Goal: Complete application form

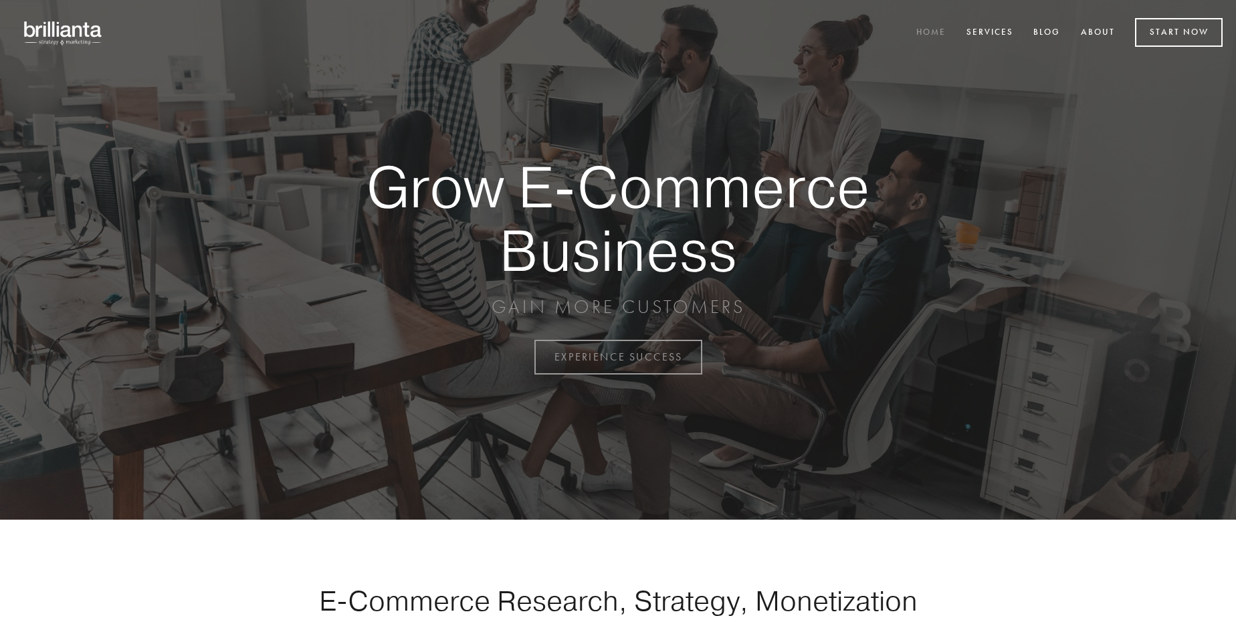
scroll to position [3505, 0]
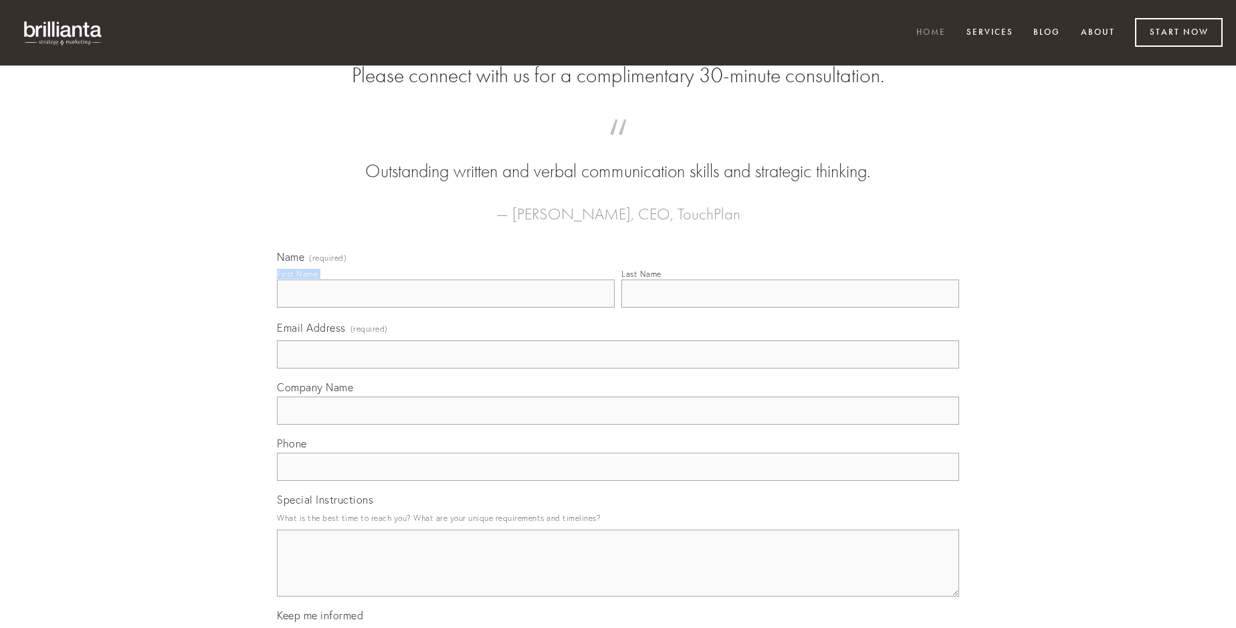
type input "[PERSON_NAME] V"
click at [790, 308] on input "Last Name" at bounding box center [790, 294] width 338 height 28
type input "[PERSON_NAME] V"
click at [618, 368] on input "Email Address (required)" at bounding box center [618, 354] width 682 height 28
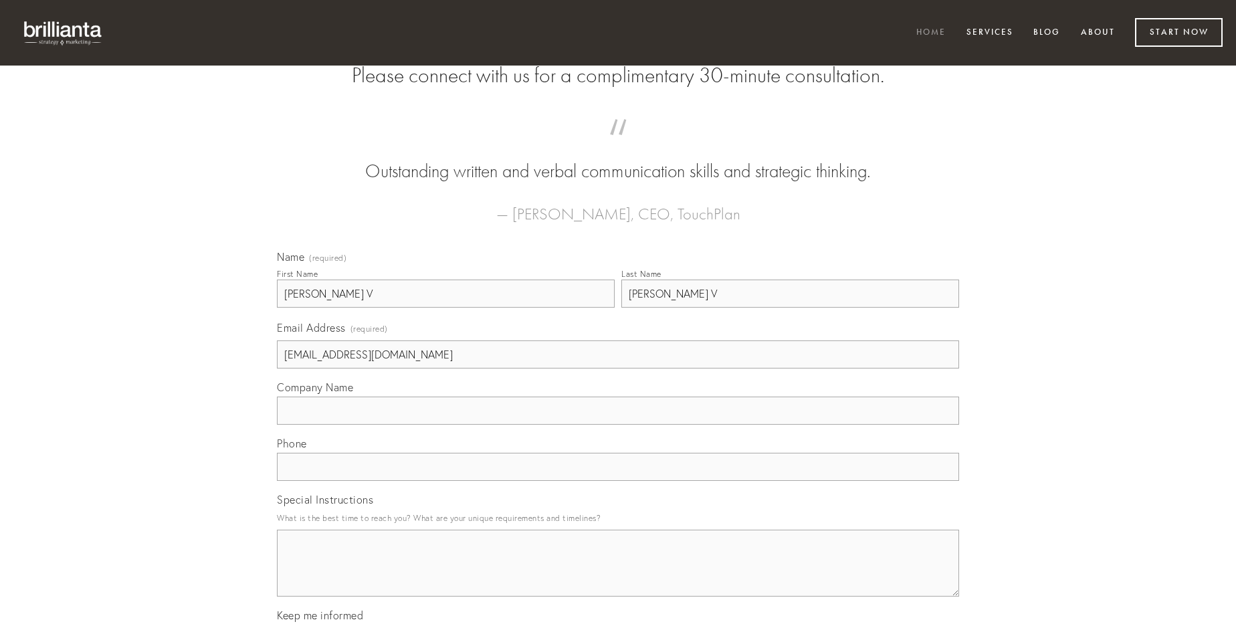
type input "[EMAIL_ADDRESS][DOMAIN_NAME]"
click at [618, 425] on input "Company Name" at bounding box center [618, 411] width 682 height 28
type input "caries"
click at [618, 481] on input "text" at bounding box center [618, 467] width 682 height 28
click at [618, 575] on textarea "Special Instructions" at bounding box center [618, 563] width 682 height 67
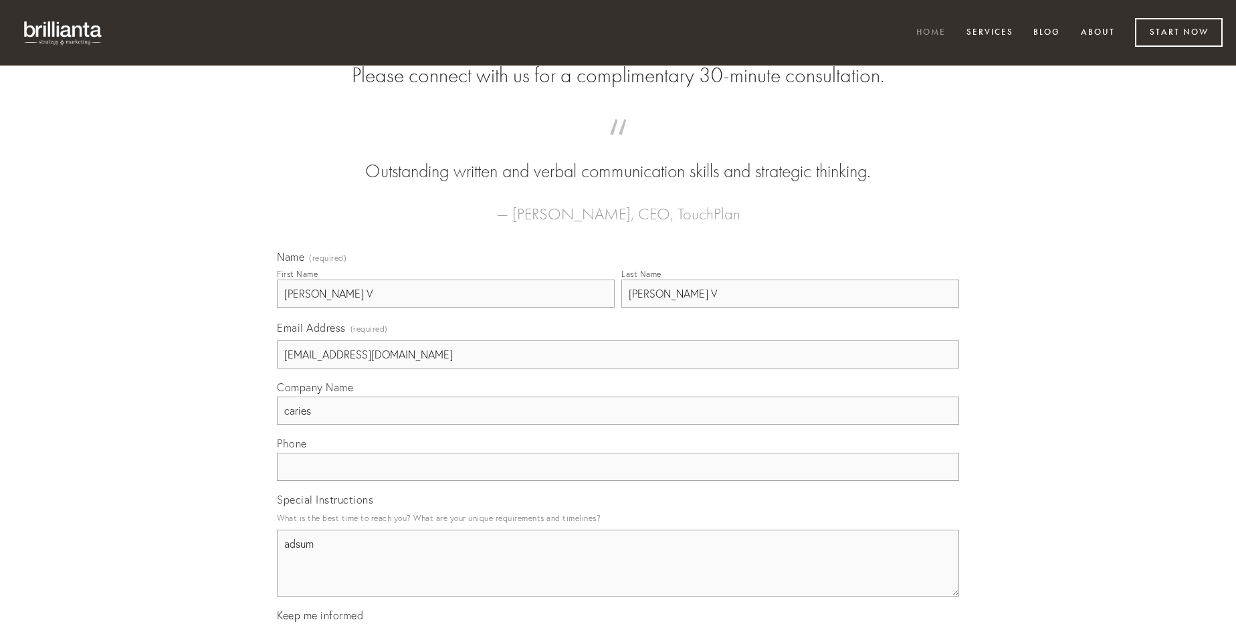
type textarea "adsum"
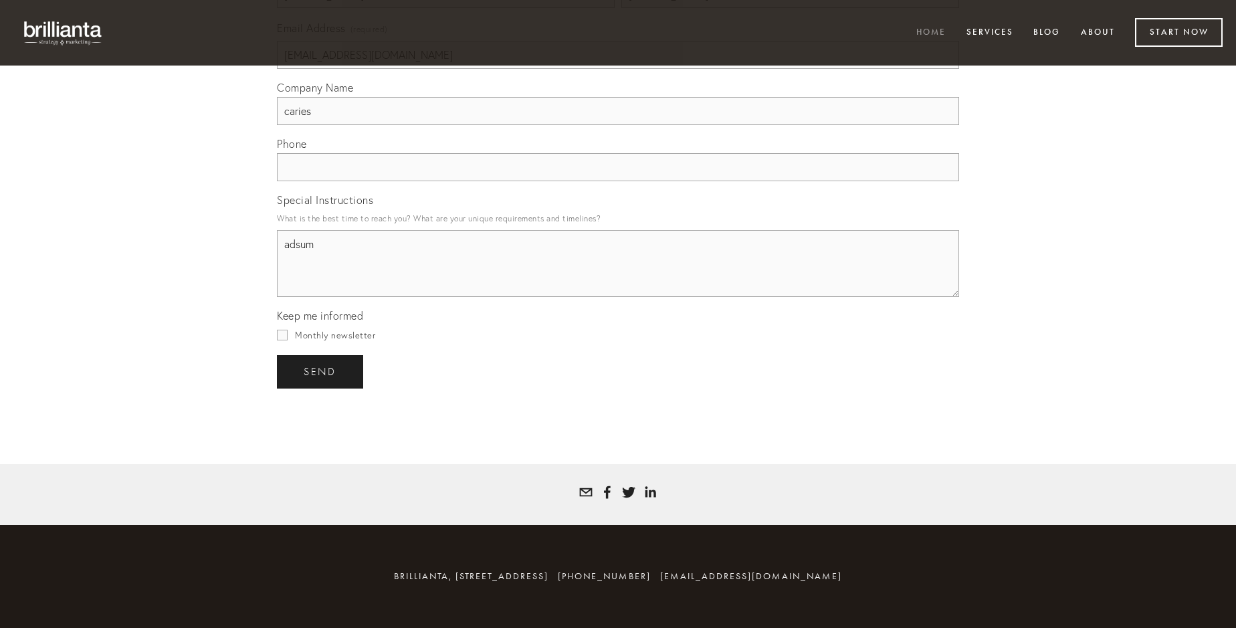
click at [321, 371] on span "send" at bounding box center [320, 372] width 33 height 12
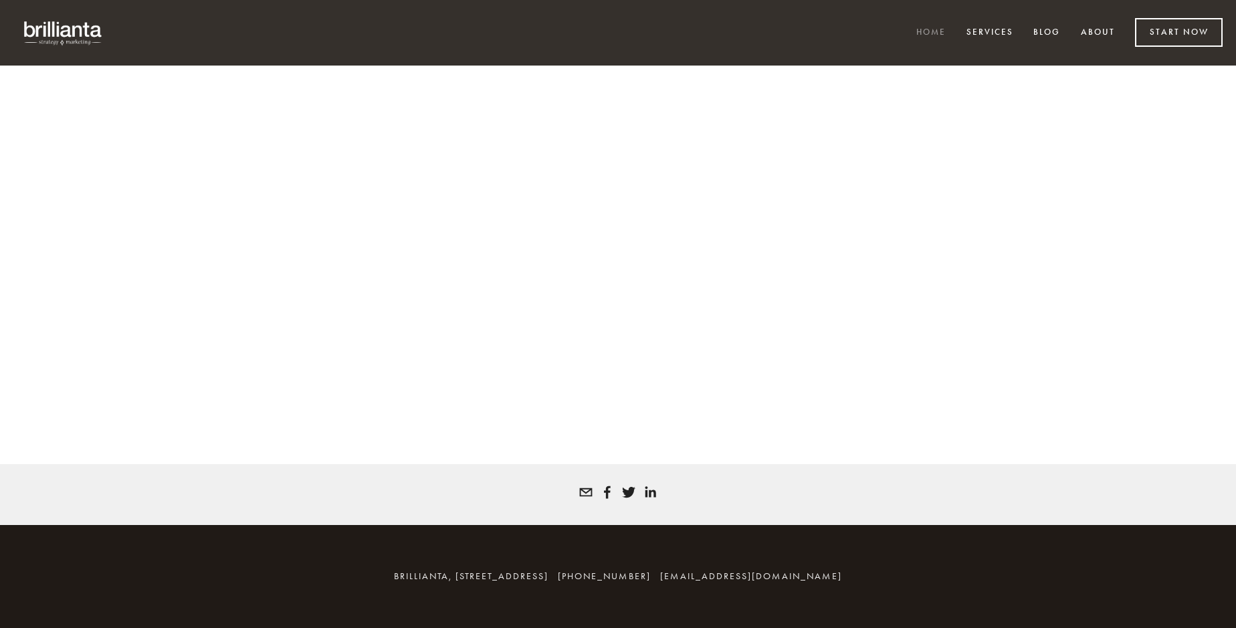
scroll to position [3487, 0]
